Goal: Find specific page/section: Find specific page/section

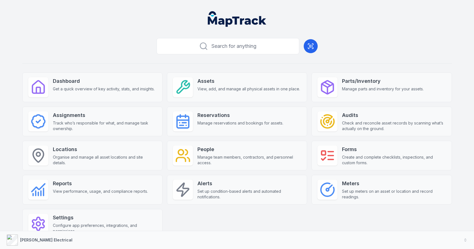
click at [216, 71] on div "Search for anything Dashboard Get a quick overview of key activity, stats, and …" at bounding box center [237, 146] width 430 height 221
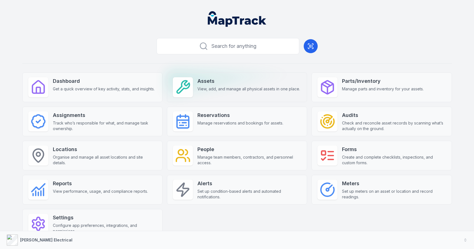
click at [217, 83] on strong "Assets" at bounding box center [248, 81] width 103 height 8
